Goal: Find specific page/section: Find specific page/section

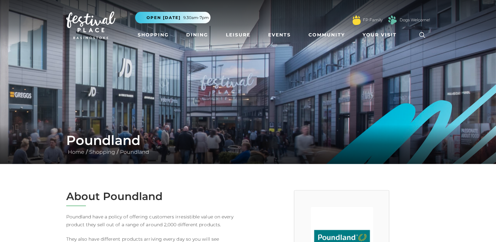
click at [425, 35] on icon at bounding box center [422, 35] width 10 height 10
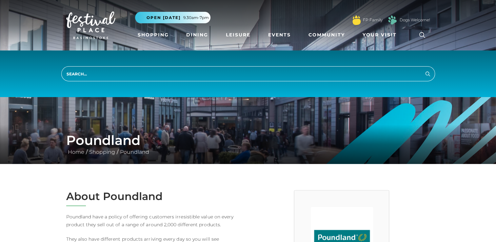
click at [329, 70] on input "search" at bounding box center [247, 73] width 373 height 15
type input "sweets in pound land"
click at [424, 69] on button "Search" at bounding box center [428, 73] width 8 height 8
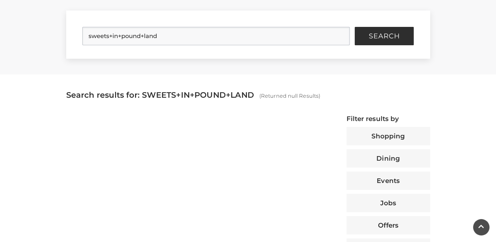
scroll to position [157, 0]
